Goal: Use online tool/utility: Utilize a website feature to perform a specific function

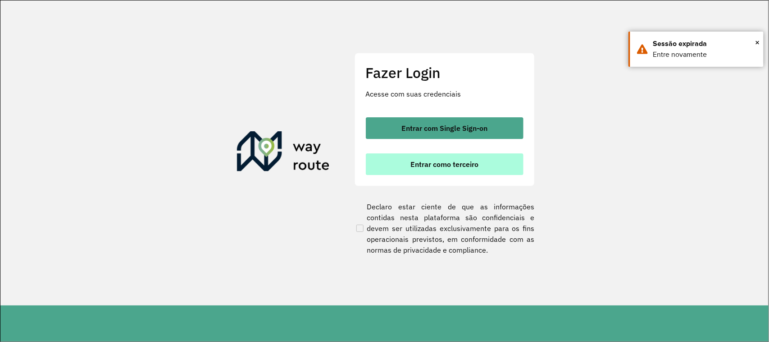
click at [431, 167] on span "Entrar como terceiro" at bounding box center [444, 163] width 68 height 7
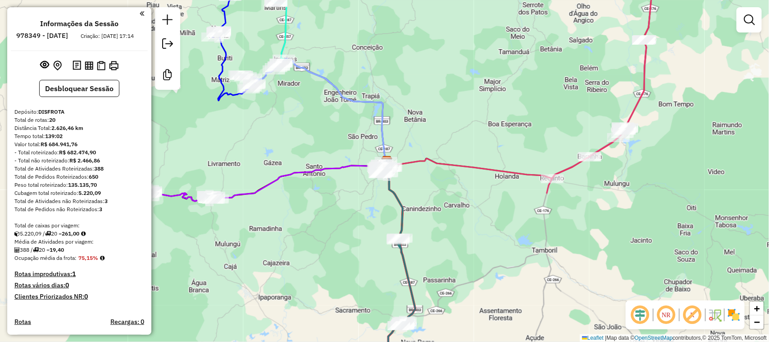
click at [478, 201] on div "Janela de atendimento Grade de atendimento Capacidade Transportadoras Veículos …" at bounding box center [384, 171] width 769 height 342
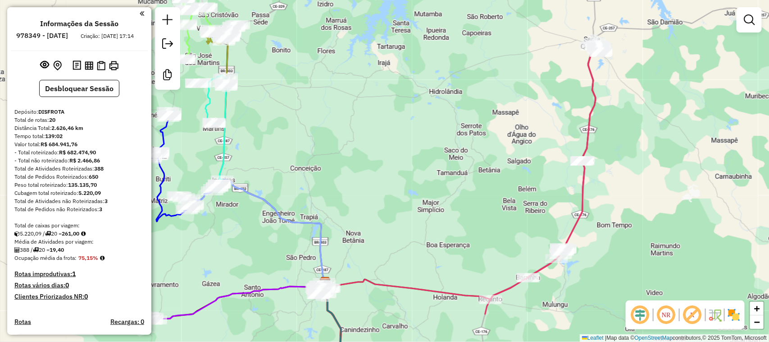
drag, startPoint x: 631, startPoint y: 93, endPoint x: 624, endPoint y: 113, distance: 20.5
click at [627, 111] on div "Janela de atendimento Grade de atendimento Capacidade Transportadoras Veículos …" at bounding box center [384, 171] width 769 height 342
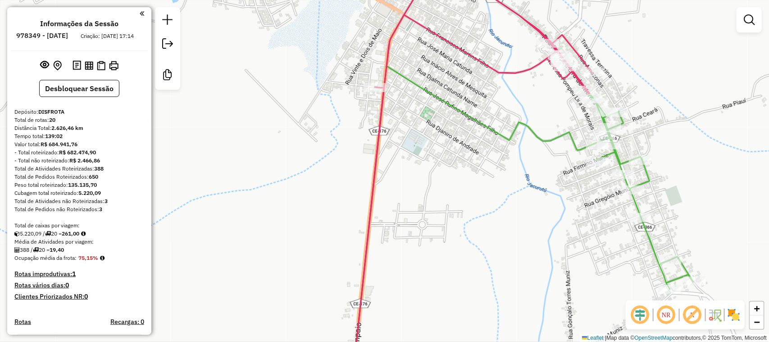
drag, startPoint x: 560, startPoint y: 118, endPoint x: 516, endPoint y: 90, distance: 51.5
click at [521, 93] on div "Janela de atendimento Grade de atendimento Capacidade Transportadoras Veículos …" at bounding box center [384, 171] width 769 height 342
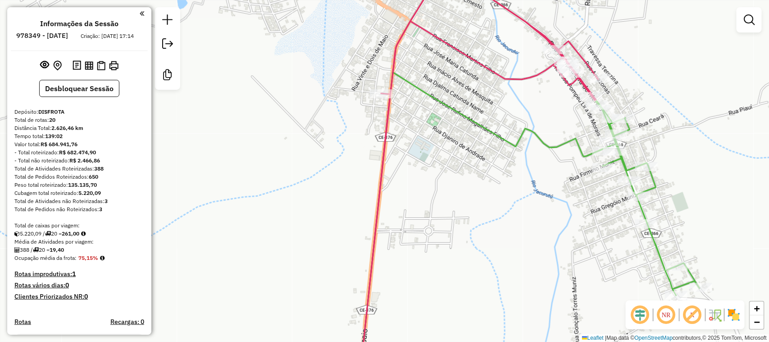
drag, startPoint x: 584, startPoint y: 285, endPoint x: 552, endPoint y: 223, distance: 68.9
click at [552, 223] on div "Janela de atendimento Grade de atendimento Capacidade Transportadoras Veículos …" at bounding box center [384, 171] width 769 height 342
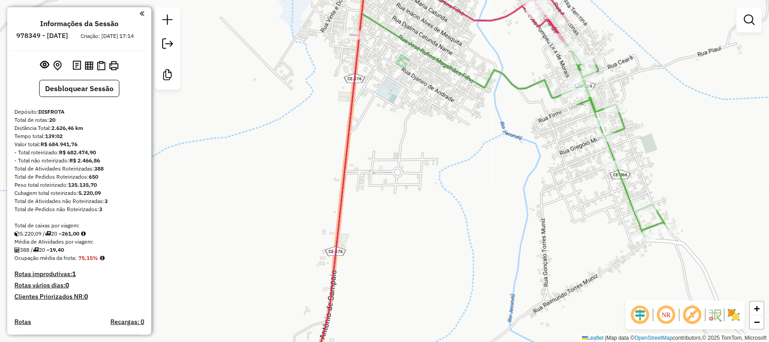
click at [600, 237] on div "Janela de atendimento Grade de atendimento Capacidade Transportadoras Veículos …" at bounding box center [384, 171] width 769 height 342
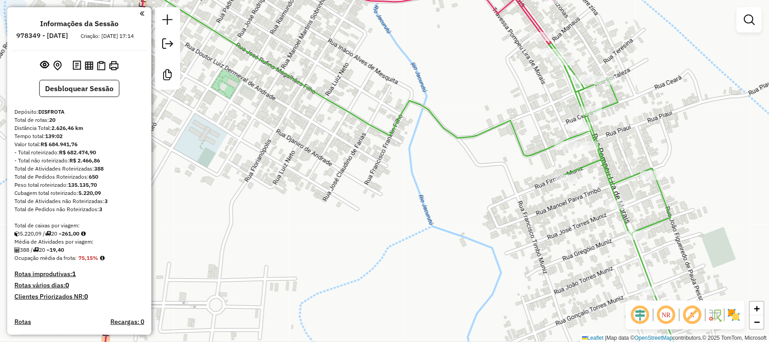
drag, startPoint x: 642, startPoint y: 89, endPoint x: 649, endPoint y: 113, distance: 24.8
click at [649, 113] on div "Janela de atendimento Grade de atendimento Capacidade Transportadoras Veículos …" at bounding box center [384, 171] width 769 height 342
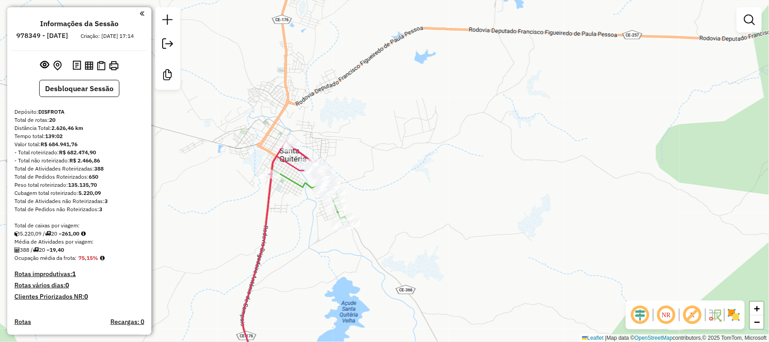
drag, startPoint x: 451, startPoint y: 177, endPoint x: 510, endPoint y: 172, distance: 58.8
click at [479, 178] on div "Janela de atendimento Grade de atendimento Capacidade Transportadoras Veículos …" at bounding box center [384, 171] width 769 height 342
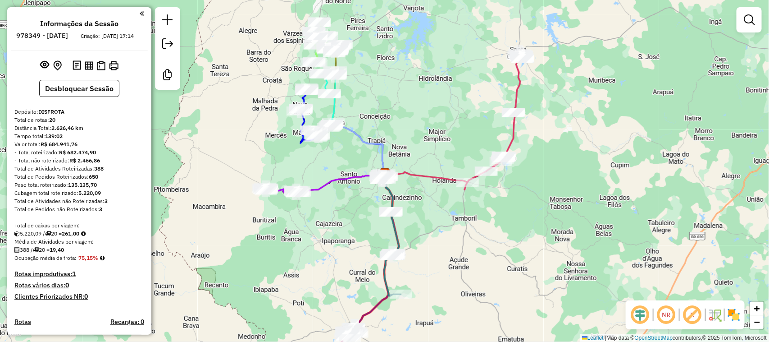
drag, startPoint x: 420, startPoint y: 107, endPoint x: 430, endPoint y: 137, distance: 32.2
click at [428, 137] on div "Janela de atendimento Grade de atendimento Capacidade Transportadoras Veículos …" at bounding box center [384, 171] width 769 height 342
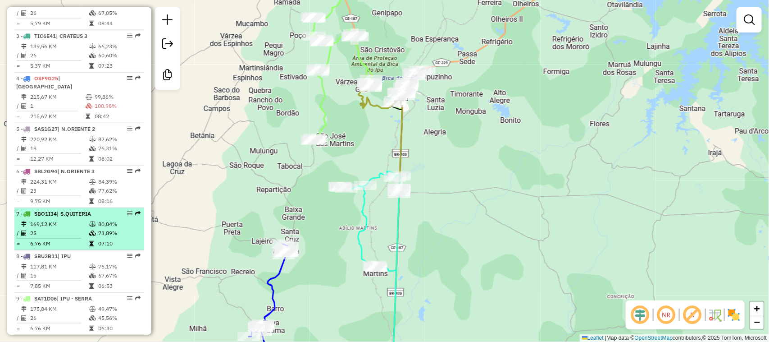
scroll to position [451, 0]
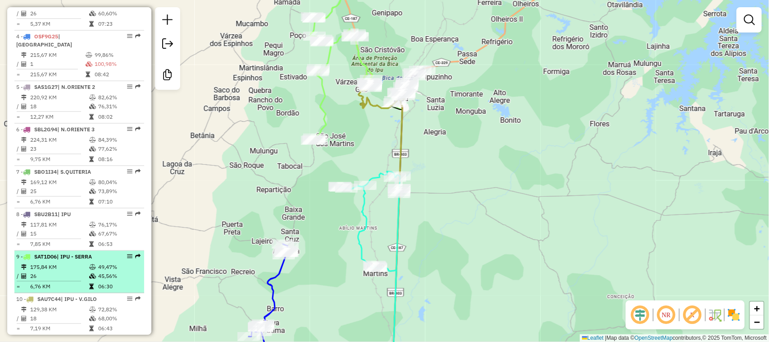
click at [71, 267] on td "175,84 KM" at bounding box center [59, 266] width 59 height 9
select select "**********"
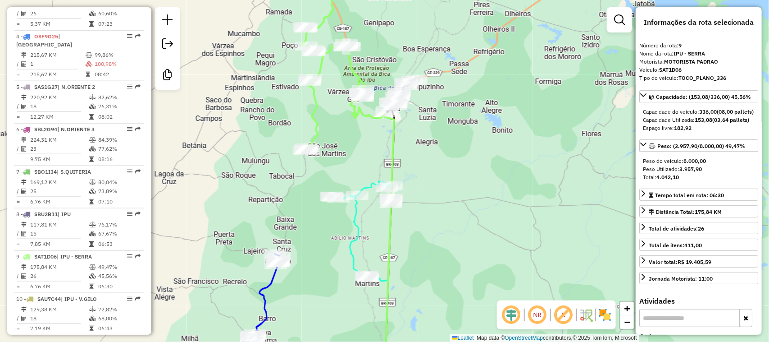
drag, startPoint x: 333, startPoint y: 93, endPoint x: 348, endPoint y: 132, distance: 41.7
click at [345, 132] on div "Janela de atendimento Grade de atendimento Capacidade Transportadoras Veículos …" at bounding box center [384, 171] width 769 height 342
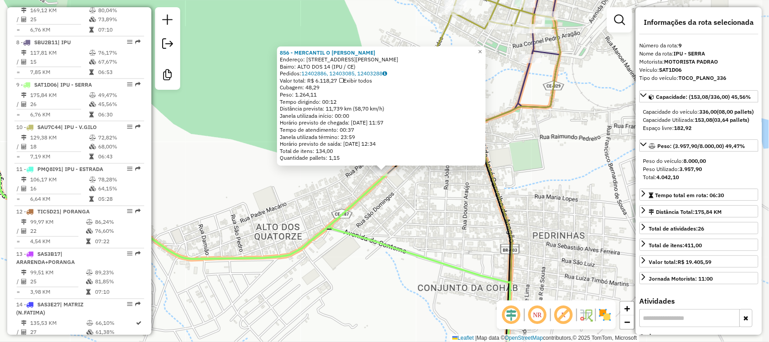
scroll to position [695, 0]
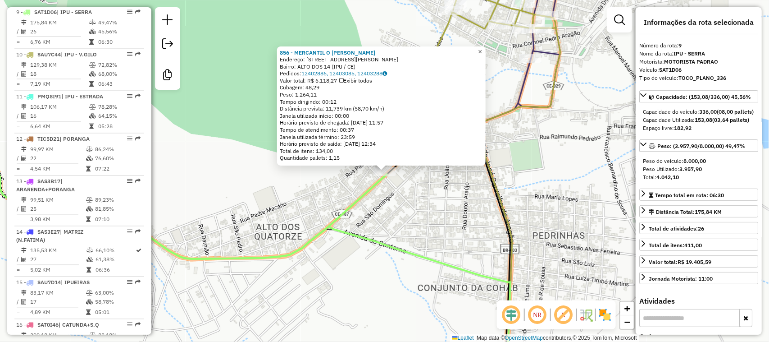
click at [482, 50] on span "×" at bounding box center [480, 52] width 4 height 8
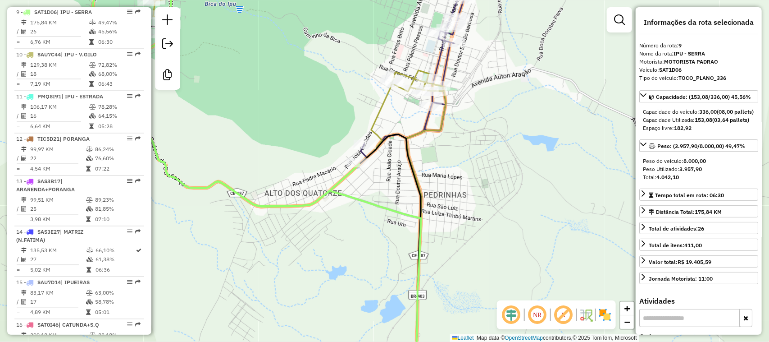
drag, startPoint x: 310, startPoint y: 157, endPoint x: 363, endPoint y: 160, distance: 53.7
click at [346, 160] on div "Janela de atendimento Grade de atendimento Capacidade Transportadoras Veículos …" at bounding box center [384, 171] width 769 height 342
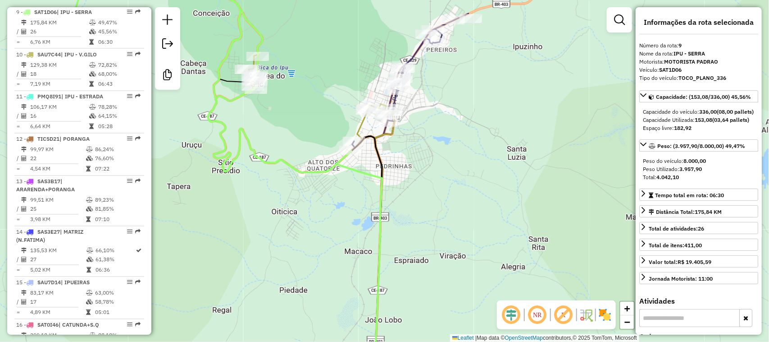
drag, startPoint x: 300, startPoint y: 130, endPoint x: 336, endPoint y: 140, distance: 37.4
click at [328, 140] on div "Janela de atendimento Grade de atendimento Capacidade Transportadoras Veículos …" at bounding box center [384, 171] width 769 height 342
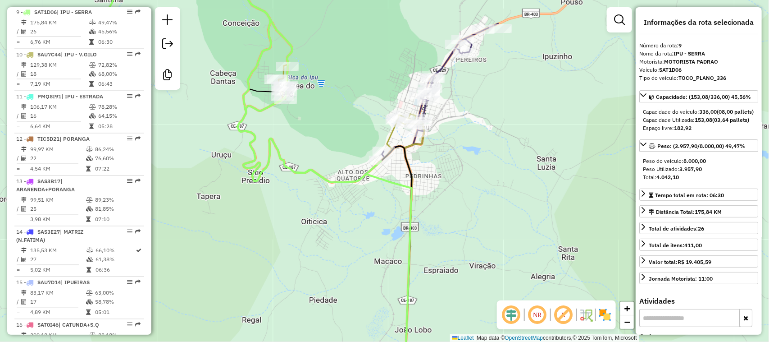
drag, startPoint x: 341, startPoint y: 147, endPoint x: 379, endPoint y: 143, distance: 38.6
click at [369, 147] on div "Janela de atendimento Grade de atendimento Capacidade Transportadoras Veículos …" at bounding box center [384, 171] width 769 height 342
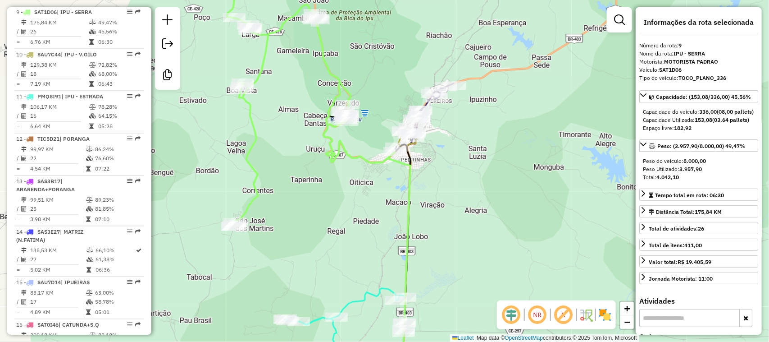
drag, startPoint x: 309, startPoint y: 182, endPoint x: 383, endPoint y: 181, distance: 74.8
click at [366, 181] on div "Janela de atendimento Grade de atendimento Capacidade Transportadoras Veículos …" at bounding box center [384, 171] width 769 height 342
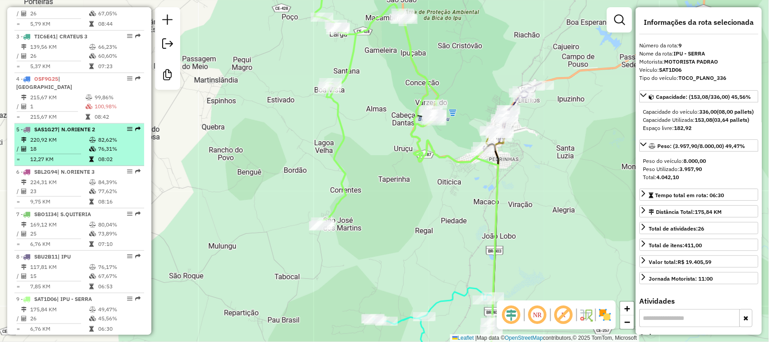
scroll to position [451, 0]
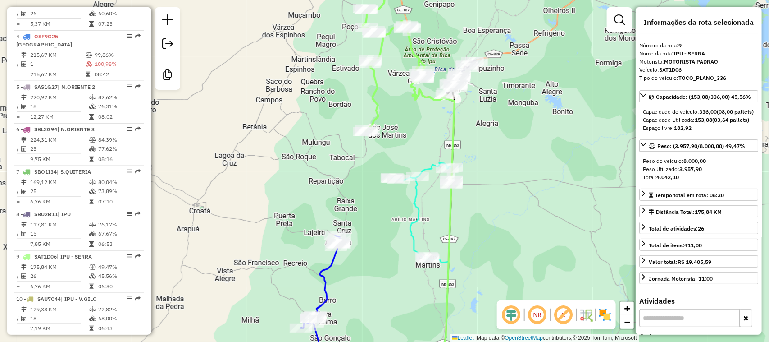
drag, startPoint x: 354, startPoint y: 59, endPoint x: 348, endPoint y: 81, distance: 22.8
click at [348, 80] on div "Rota 9 - Placa SAT1D06 16800 - MERCEARIA BOM PRECO Janela de atendimento Grade …" at bounding box center [384, 171] width 769 height 342
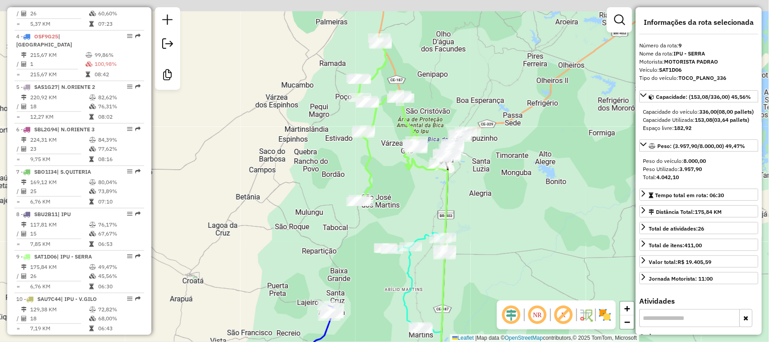
drag, startPoint x: 381, startPoint y: 79, endPoint x: 375, endPoint y: 86, distance: 8.7
click at [379, 84] on div "Janela de atendimento Grade de atendimento Capacidade Transportadoras Veículos …" at bounding box center [384, 171] width 769 height 342
